Goal: Task Accomplishment & Management: Complete application form

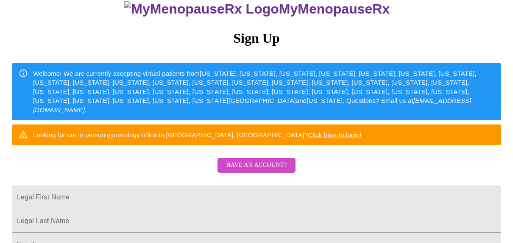
scroll to position [85, 0]
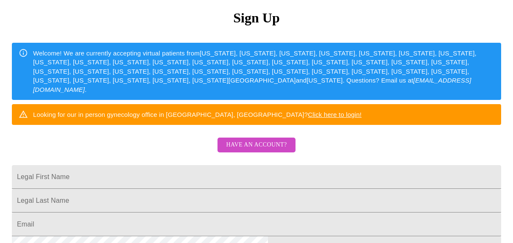
click at [264, 150] on span "Have an account?" at bounding box center [256, 145] width 61 height 11
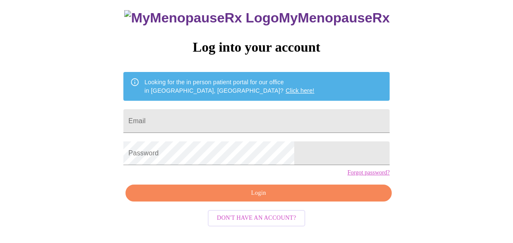
scroll to position [57, 0]
